Goal: Register for event/course

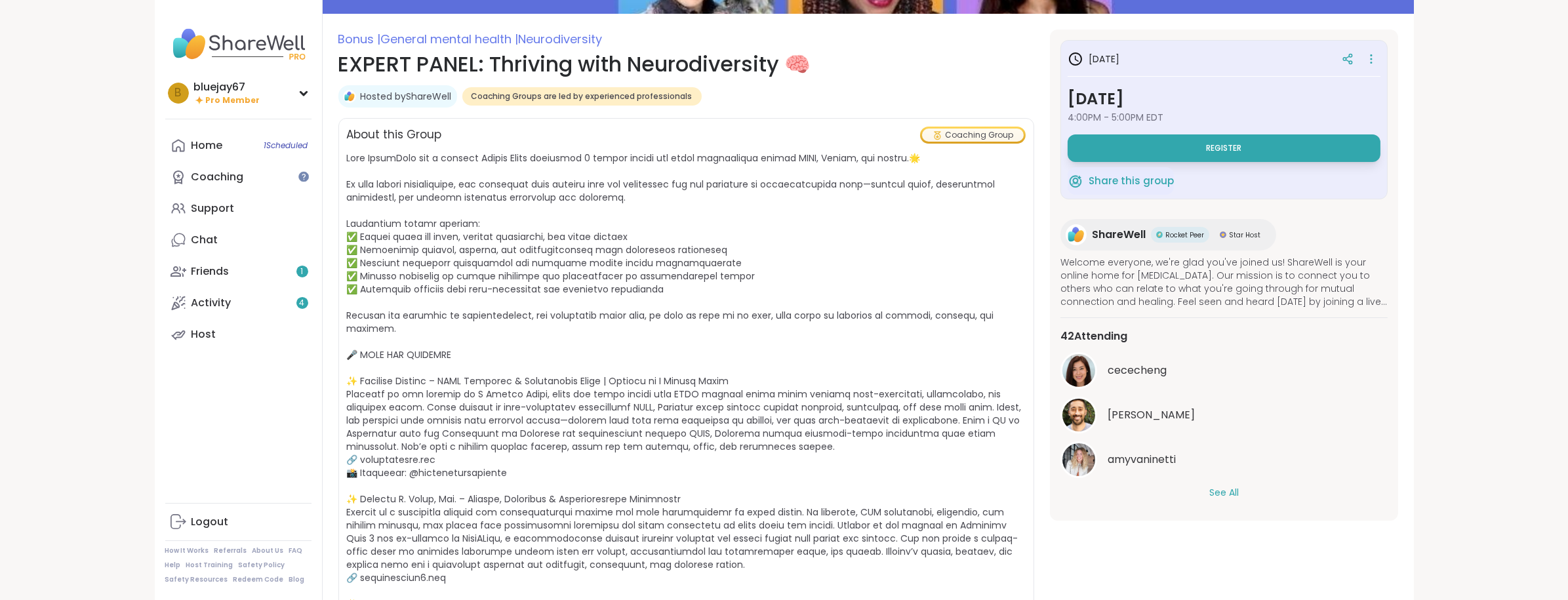
scroll to position [142, 0]
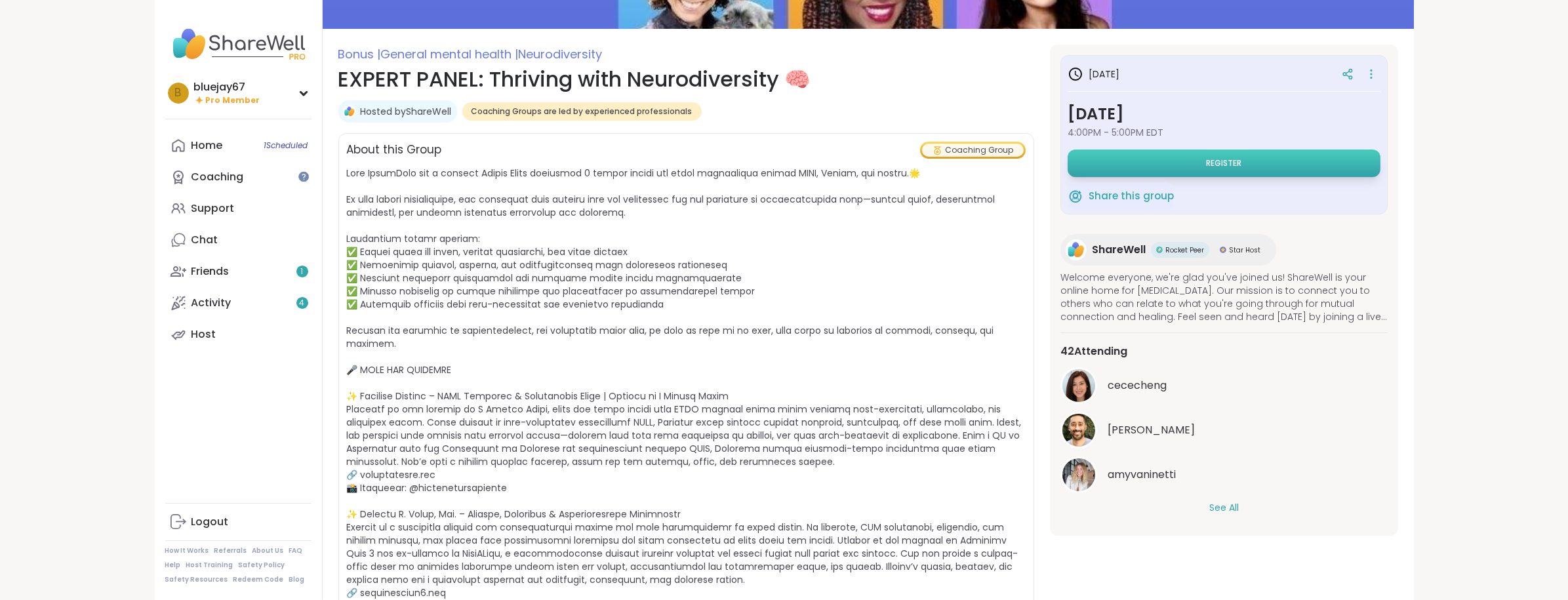
click at [1116, 165] on button "Register" at bounding box center [1223, 162] width 312 height 28
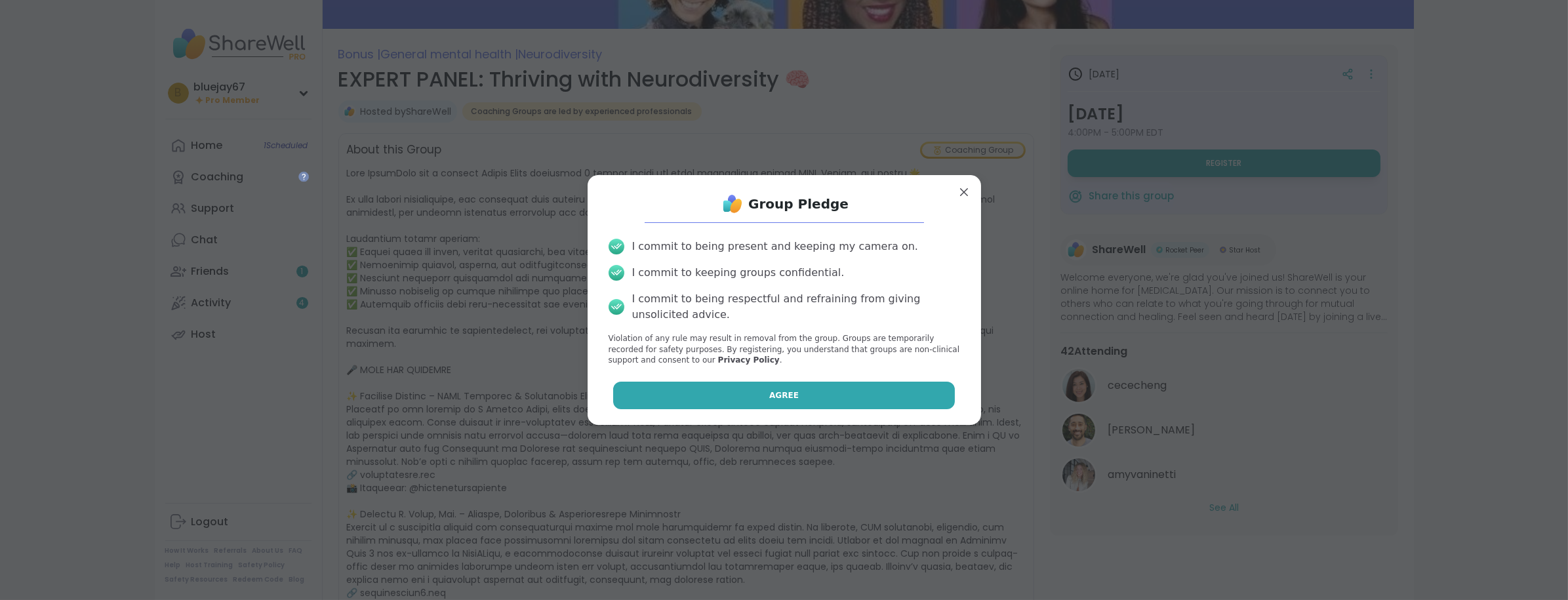
click at [751, 392] on button "Agree" at bounding box center [784, 395] width 342 height 28
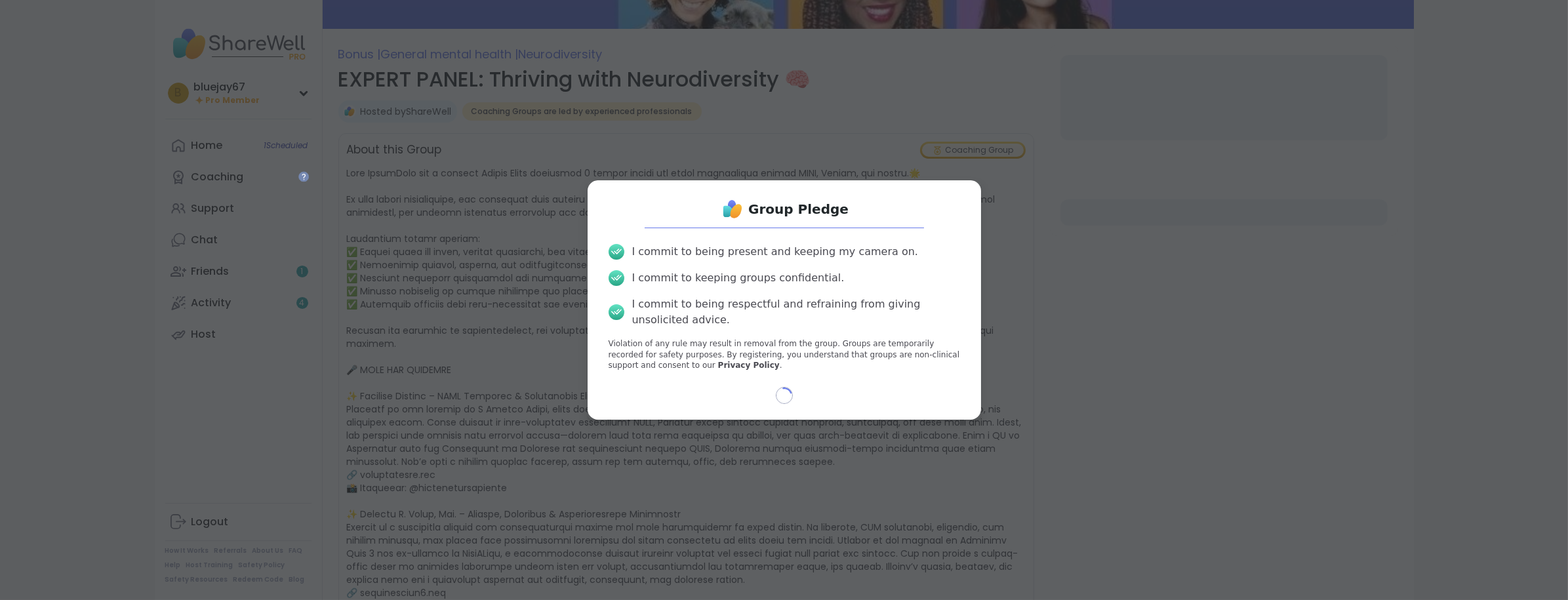
select select "**"
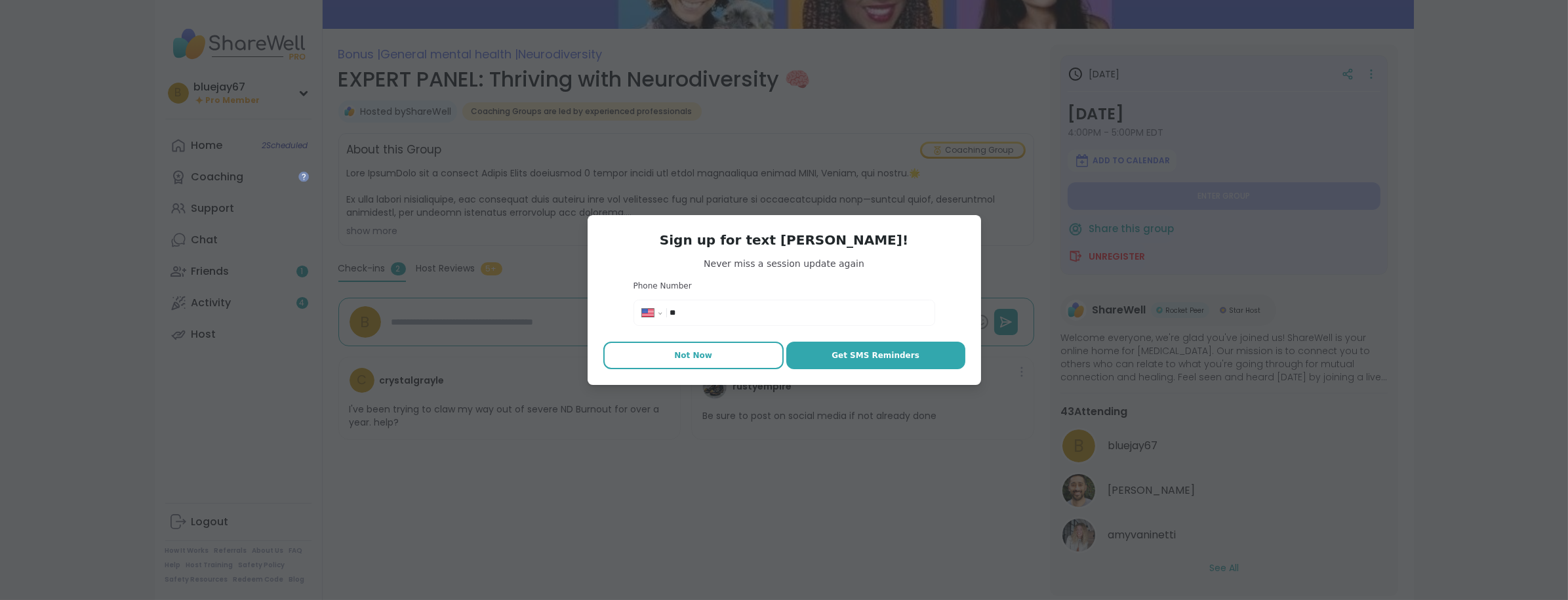
click at [706, 357] on span "Not Now" at bounding box center [693, 355] width 38 height 11
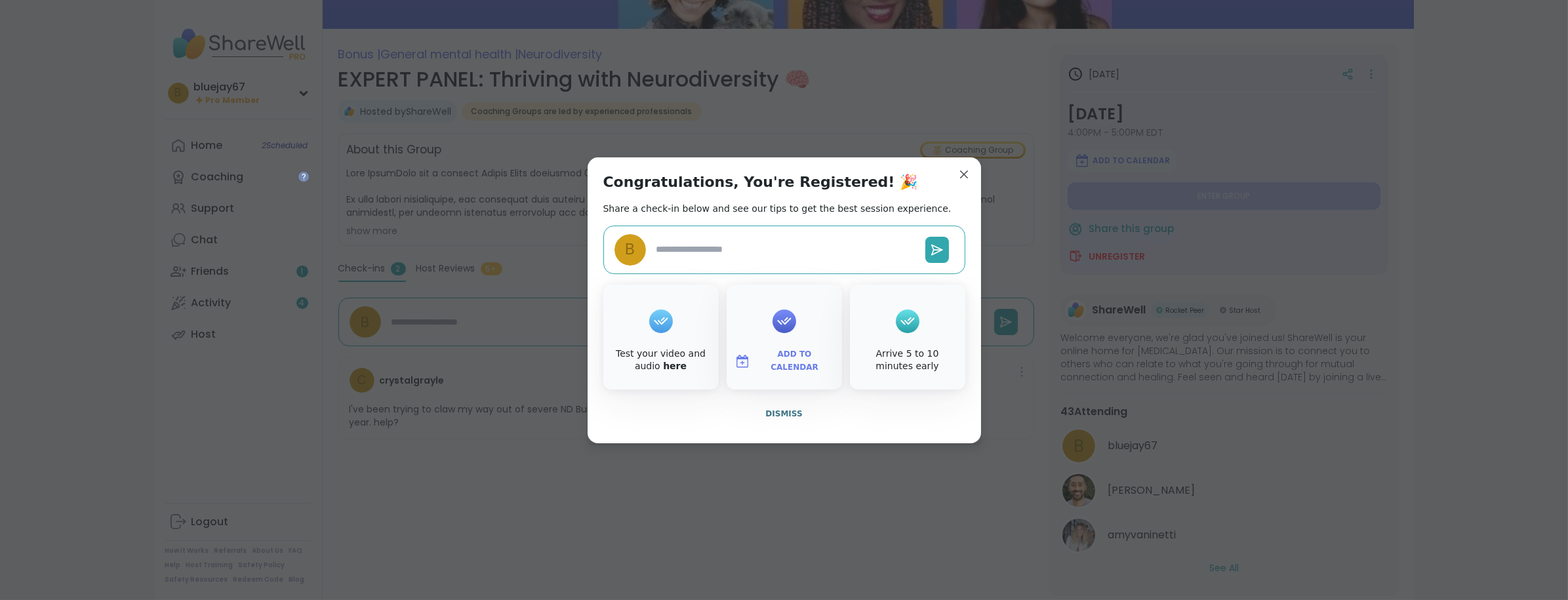
click at [772, 359] on span "Add to Calendar" at bounding box center [794, 361] width 79 height 26
click at [764, 207] on button "Apple Calendar" at bounding box center [784, 214] width 100 height 28
type textarea "*"
